Goal: Information Seeking & Learning: Understand process/instructions

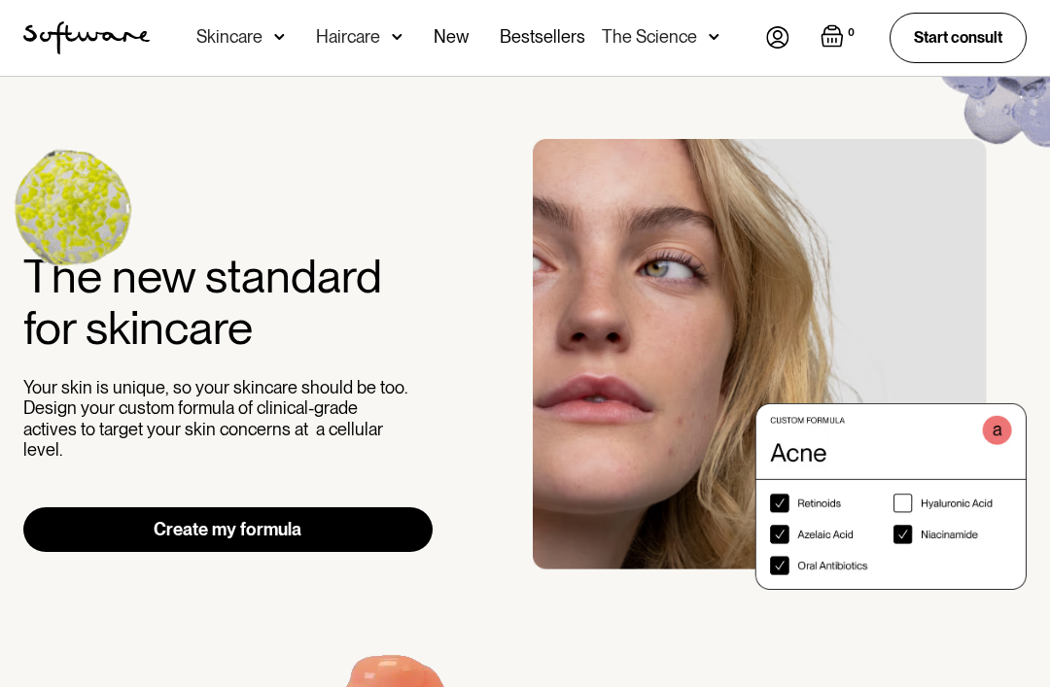
click at [786, 38] on img at bounding box center [777, 37] width 23 height 22
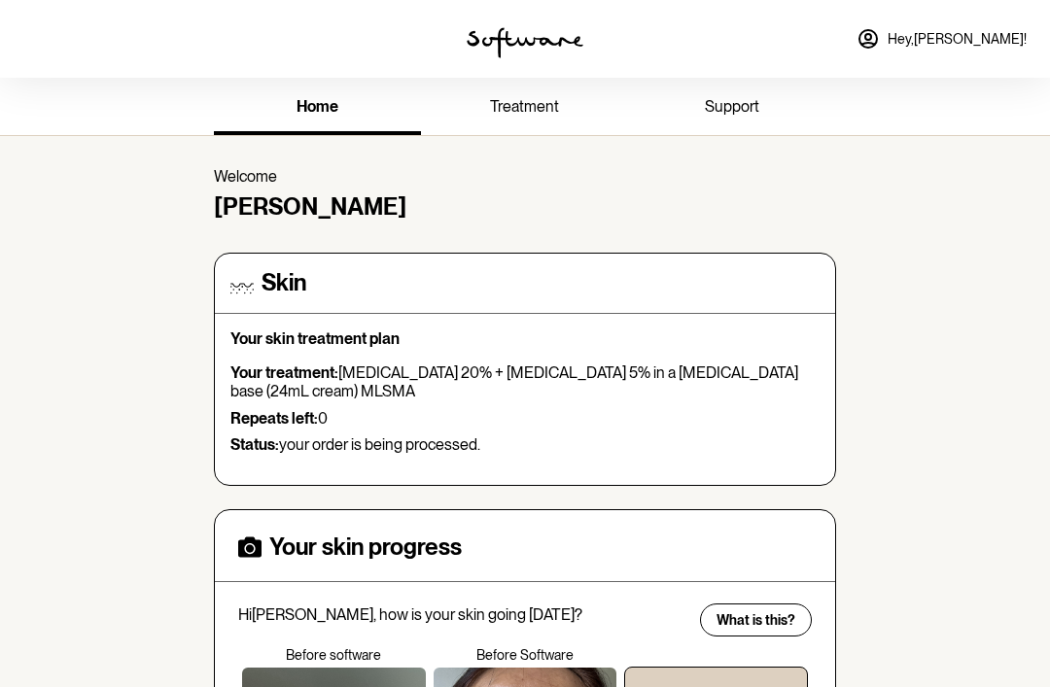
click at [517, 109] on span "treatment" at bounding box center [524, 106] width 69 height 18
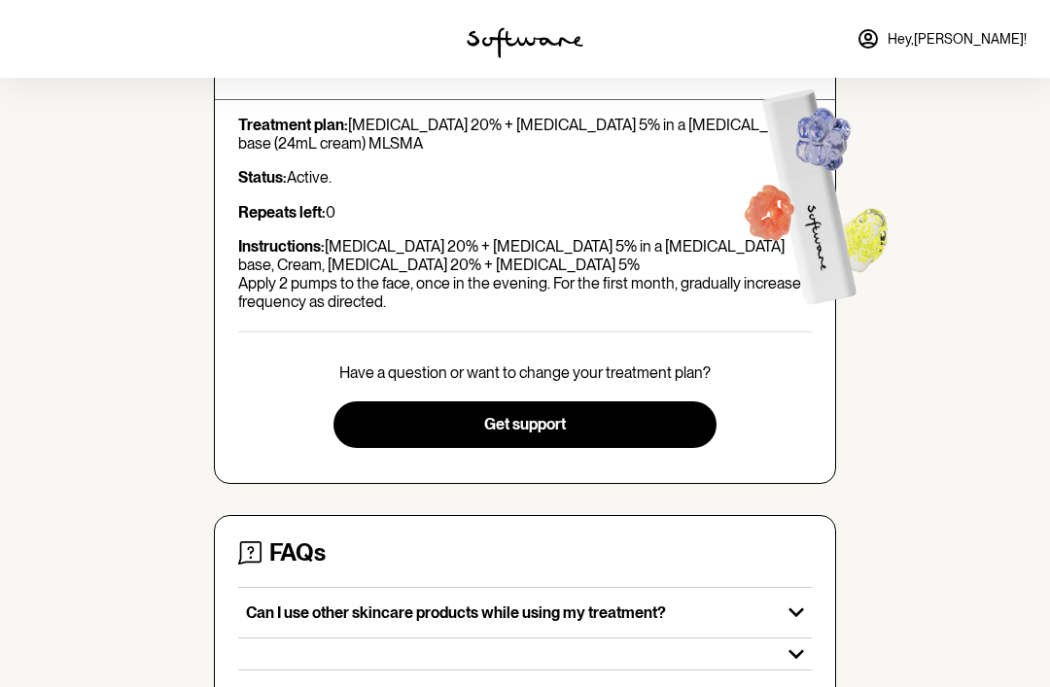
scroll to position [214, 0]
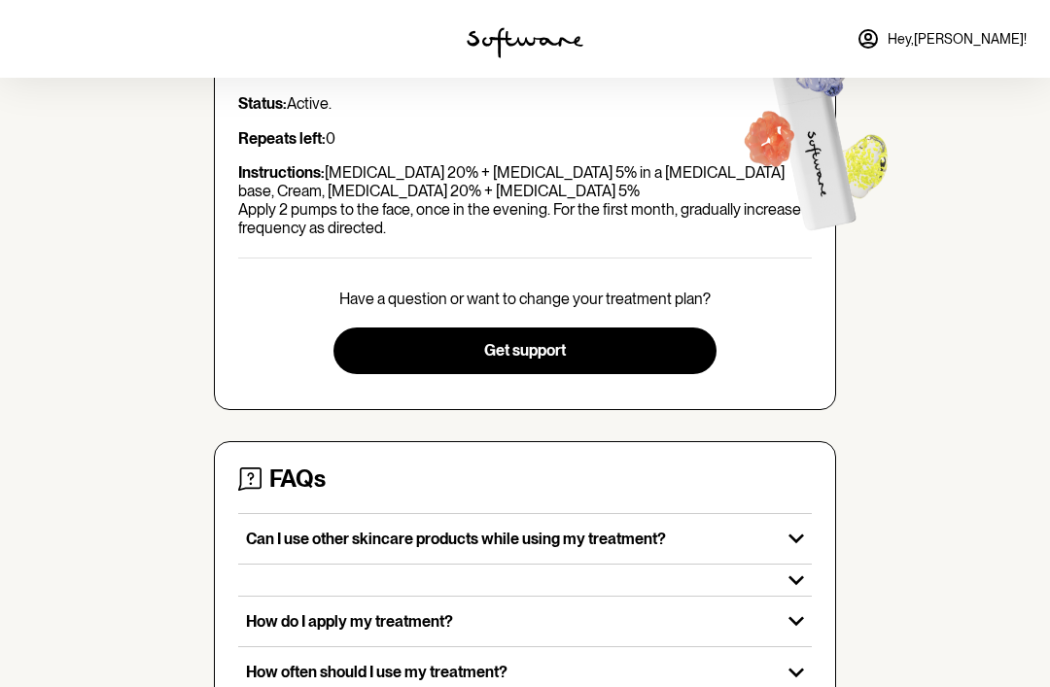
click at [787, 528] on icon "button" at bounding box center [796, 538] width 31 height 31
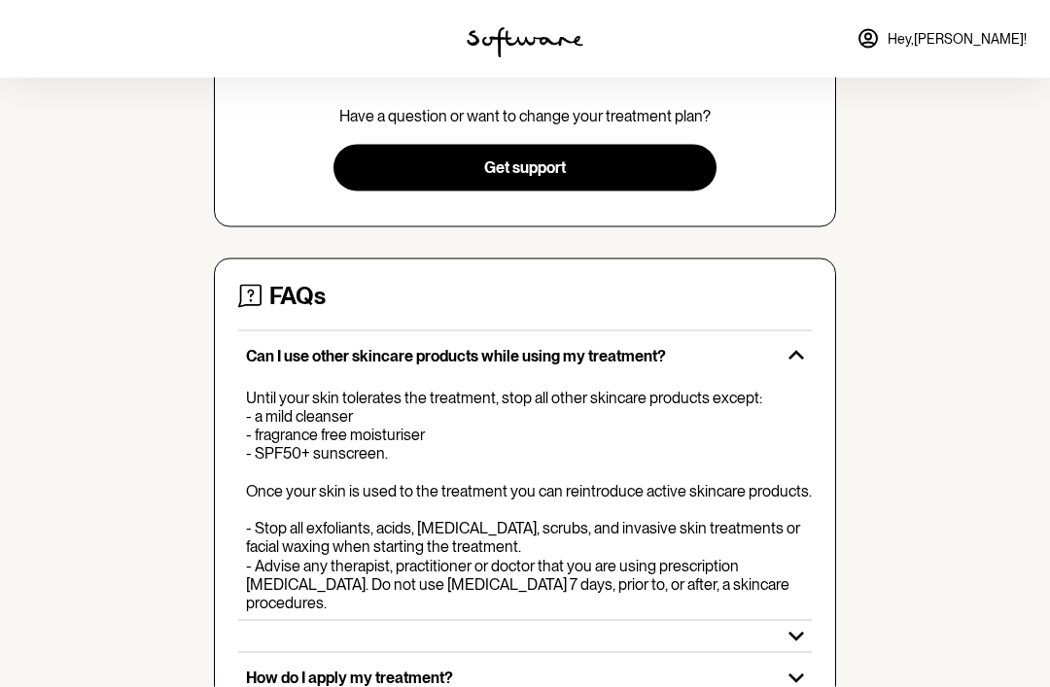
scroll to position [433, 0]
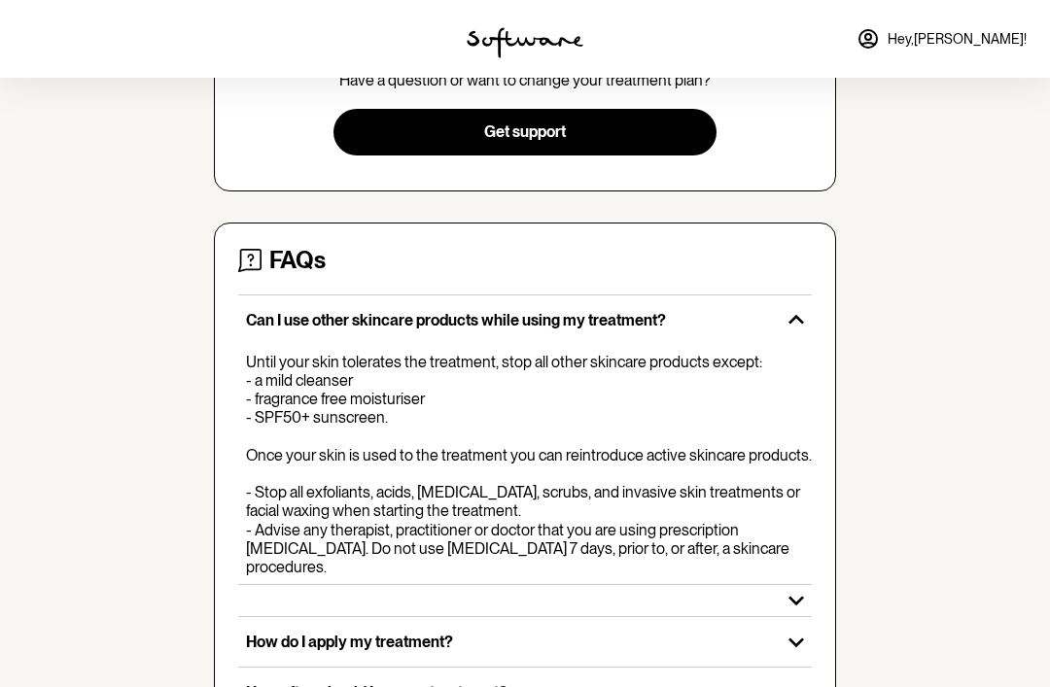
click at [775, 617] on div "How do I apply my treatment?" at bounding box center [509, 642] width 543 height 50
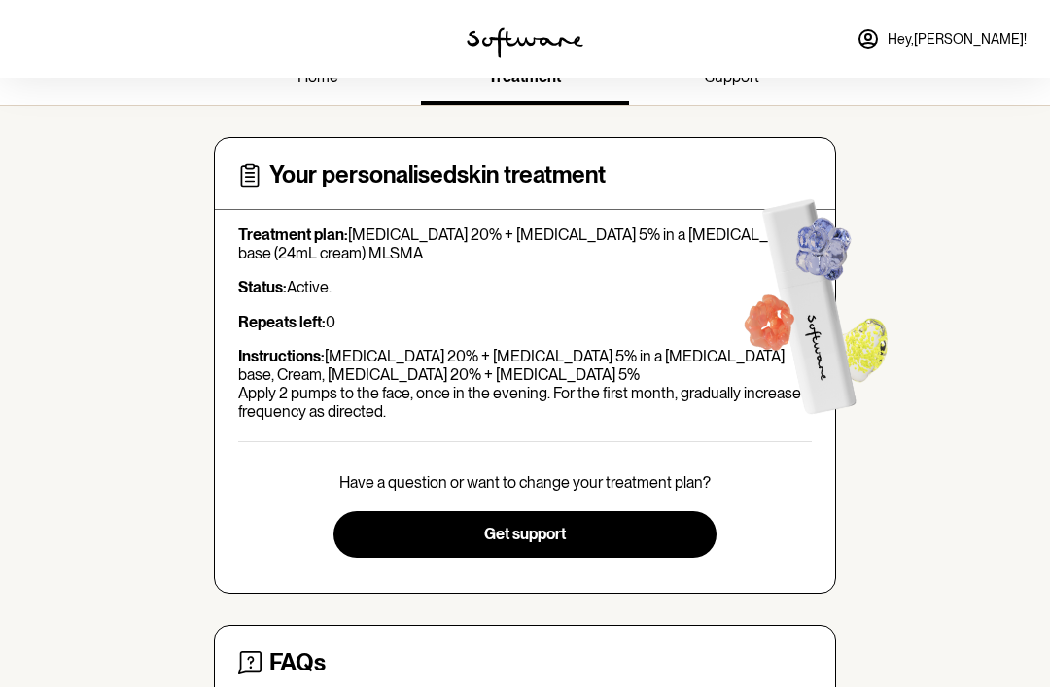
scroll to position [0, 0]
